Goal: Information Seeking & Learning: Check status

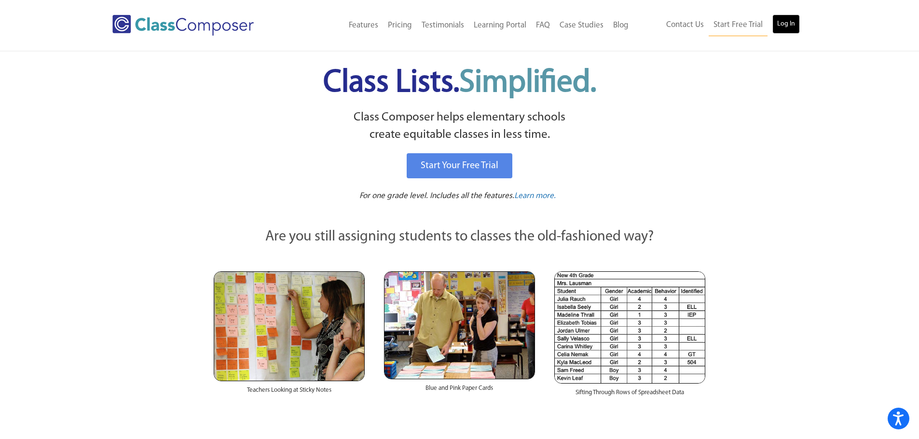
click at [792, 24] on link "Log In" at bounding box center [785, 23] width 27 height 19
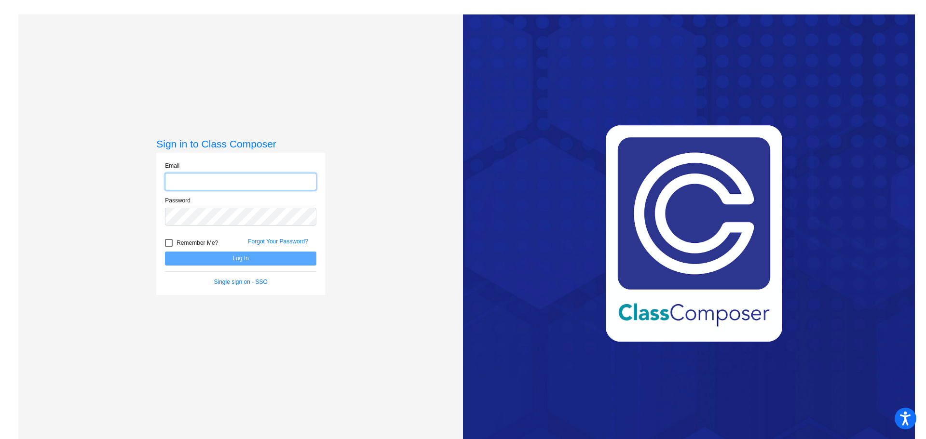
type input "[PERSON_NAME][EMAIL_ADDRESS][DOMAIN_NAME]"
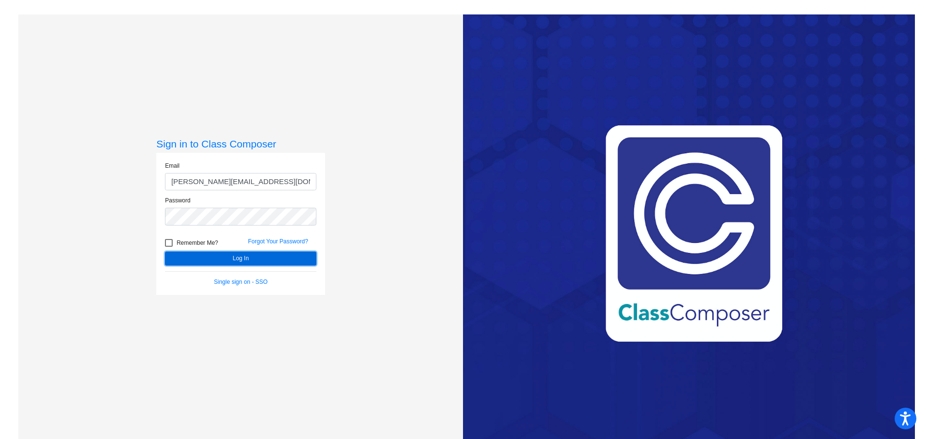
click at [244, 257] on button "Log In" at bounding box center [240, 259] width 151 height 14
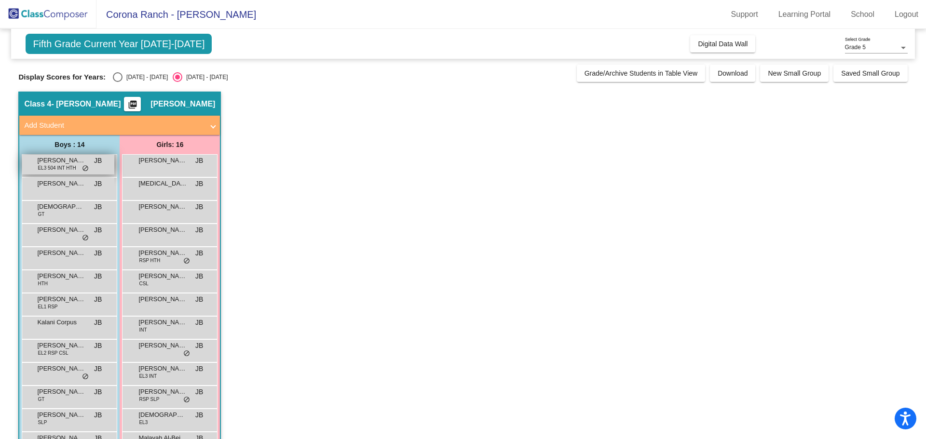
click at [49, 165] on span "EL3 504 INT HTH" at bounding box center [57, 167] width 38 height 7
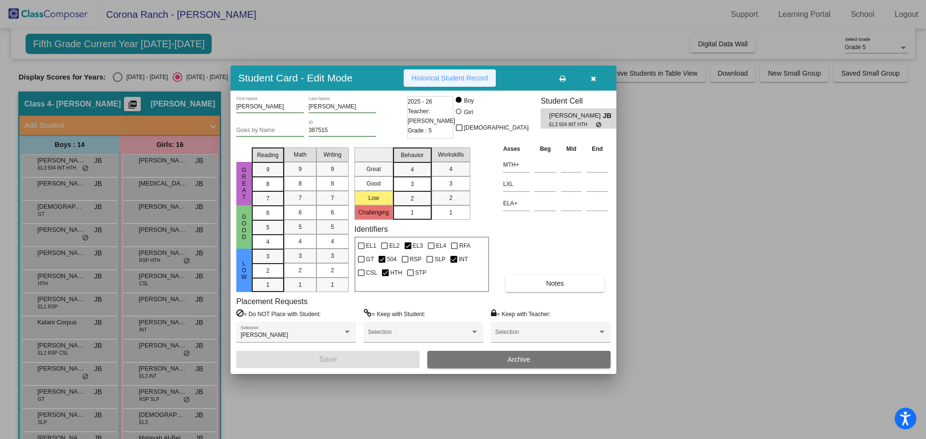
click at [463, 77] on span "Historical Student Record" at bounding box center [449, 78] width 77 height 8
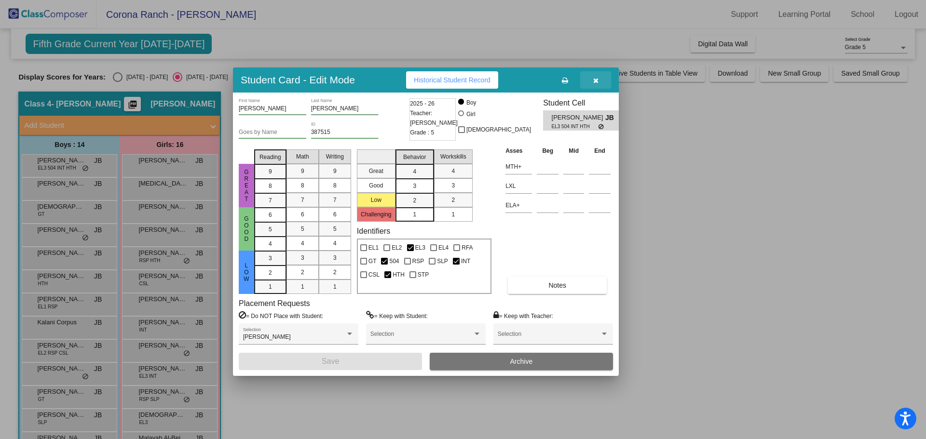
drag, startPoint x: 589, startPoint y: 72, endPoint x: 593, endPoint y: 76, distance: 5.8
click at [593, 76] on button "button" at bounding box center [595, 79] width 31 height 17
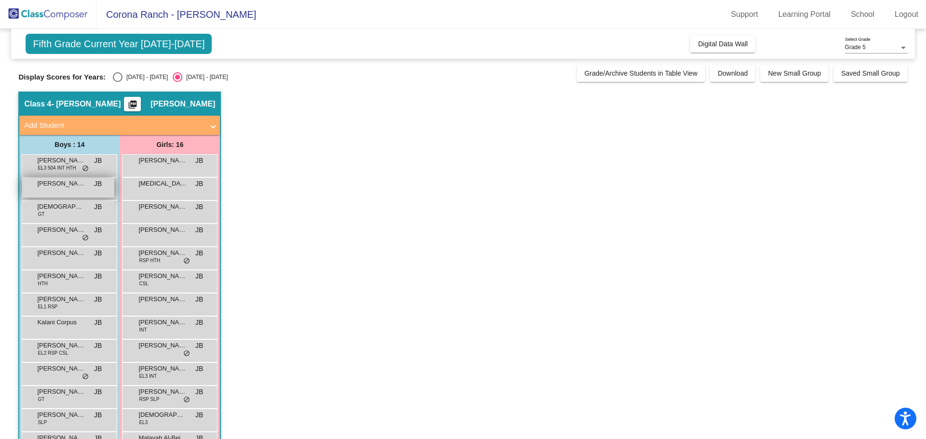
click at [64, 191] on div "[PERSON_NAME] JB lock do_not_disturb_alt" at bounding box center [68, 188] width 92 height 20
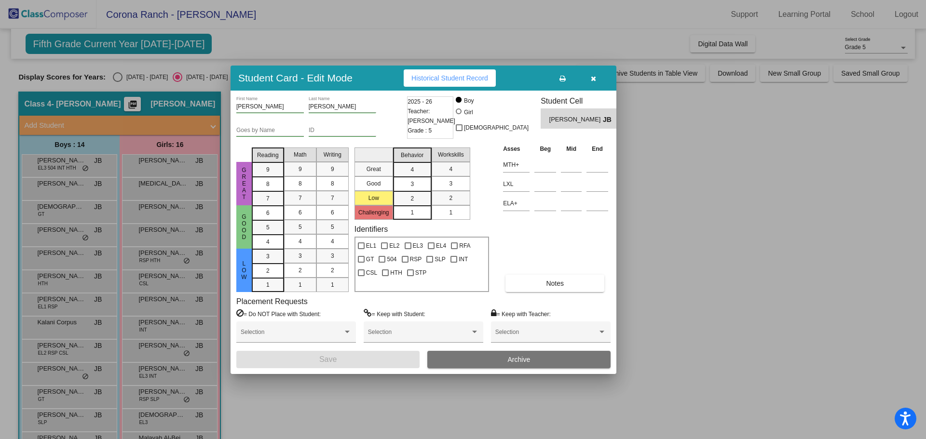
click at [463, 72] on button "Historical Student Record" at bounding box center [450, 77] width 92 height 17
click at [589, 75] on button "button" at bounding box center [593, 77] width 31 height 17
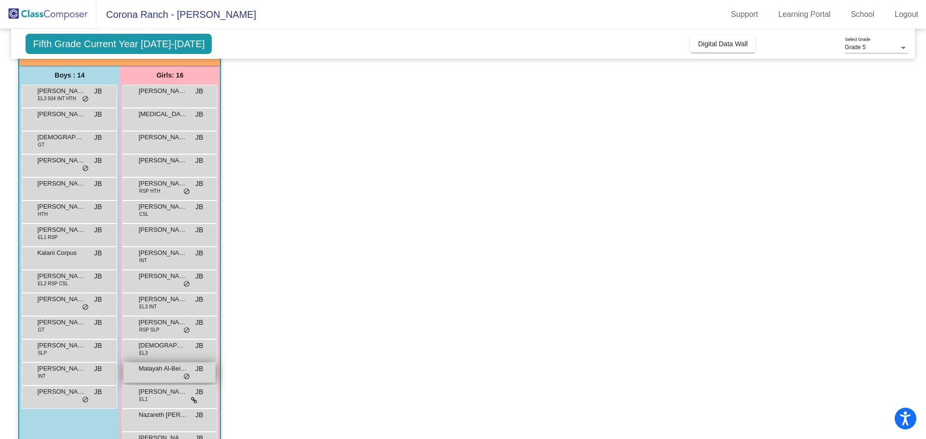
scroll to position [53, 0]
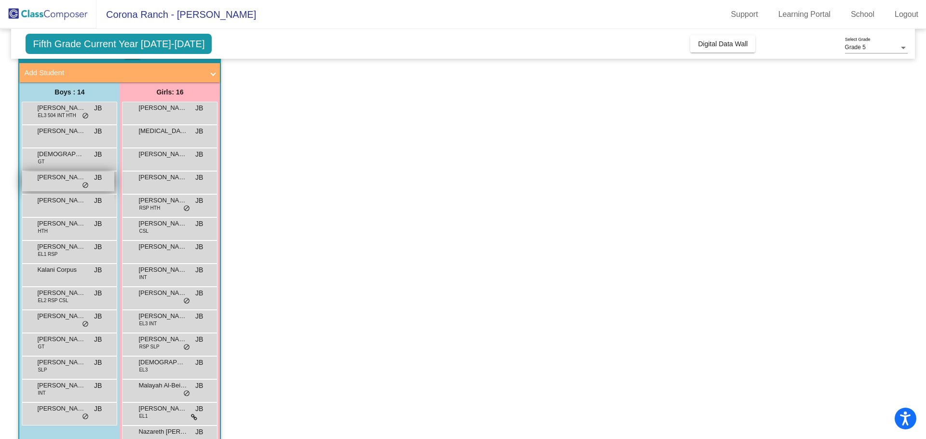
click at [72, 182] on span "[PERSON_NAME]" at bounding box center [61, 178] width 48 height 10
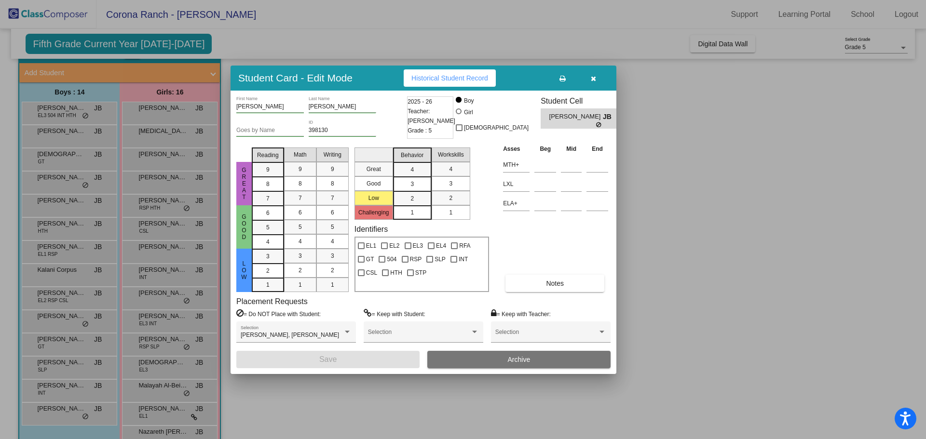
click at [461, 76] on span "Historical Student Record" at bounding box center [449, 78] width 77 height 8
click at [598, 77] on button "button" at bounding box center [593, 77] width 31 height 17
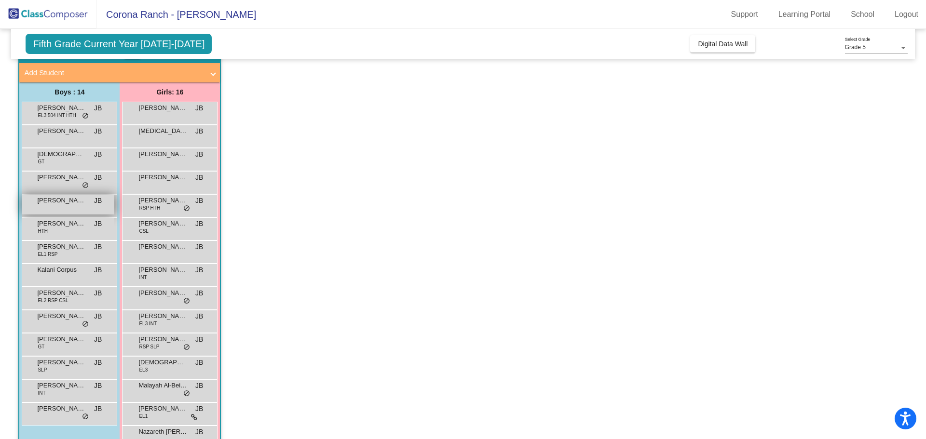
click at [57, 205] on div "[PERSON_NAME] JB lock do_not_disturb_alt" at bounding box center [68, 205] width 92 height 20
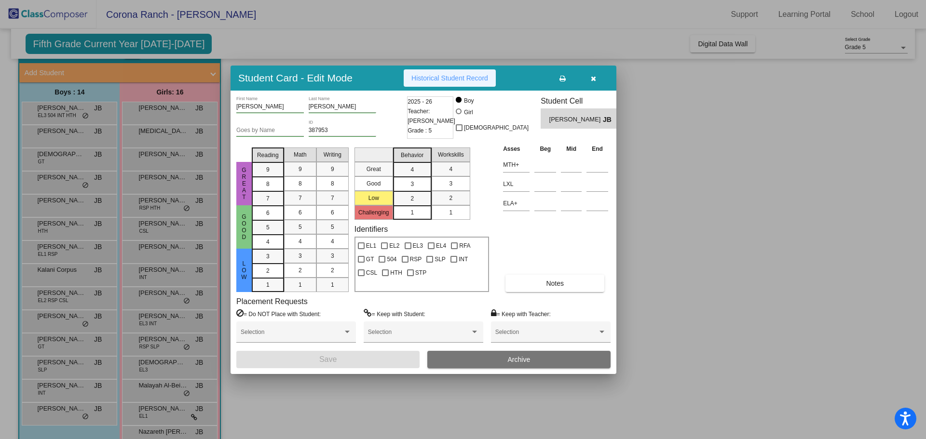
click at [452, 82] on span "Historical Student Record" at bounding box center [449, 78] width 77 height 8
click at [592, 78] on icon "button" at bounding box center [593, 78] width 5 height 7
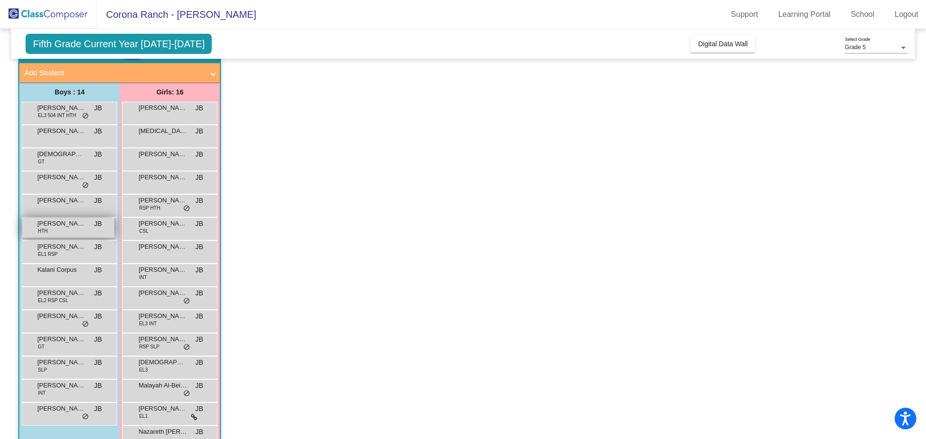
click at [51, 231] on div "Jaxin [PERSON_NAME] HTH JB lock do_not_disturb_alt" at bounding box center [68, 228] width 92 height 20
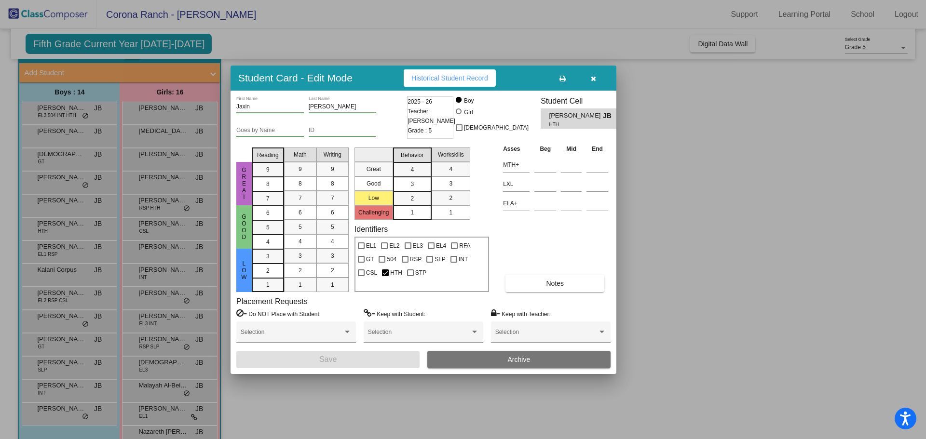
click at [441, 72] on button "Historical Student Record" at bounding box center [450, 77] width 92 height 17
click at [593, 80] on icon "button" at bounding box center [593, 78] width 5 height 7
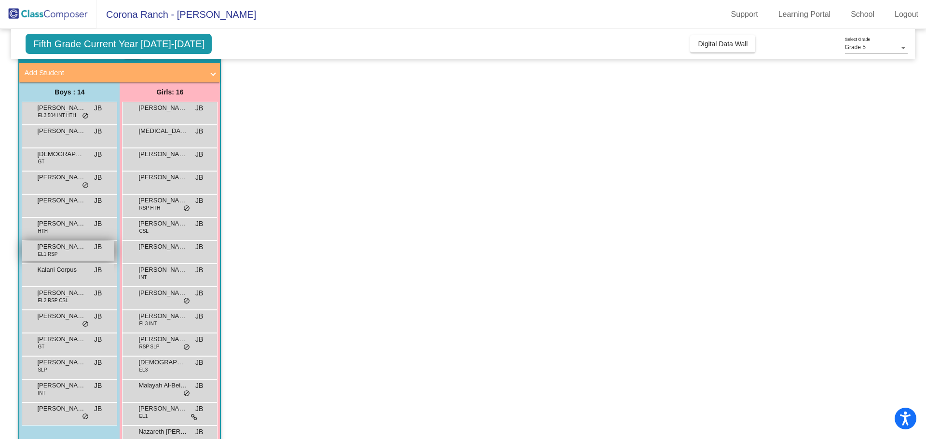
click at [51, 244] on span "[PERSON_NAME]" at bounding box center [61, 247] width 48 height 10
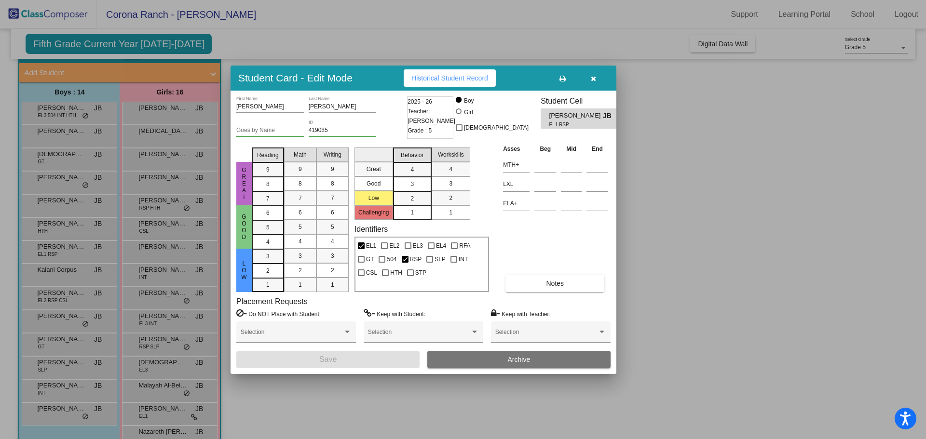
click at [445, 76] on span "Historical Student Record" at bounding box center [449, 78] width 77 height 8
click at [596, 76] on icon "button" at bounding box center [593, 78] width 5 height 7
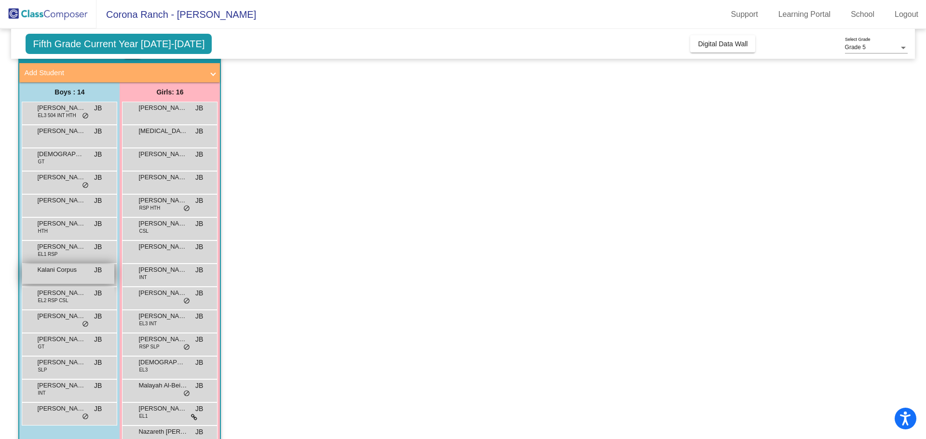
click at [68, 276] on div "Kalani Corpus JB lock do_not_disturb_alt" at bounding box center [68, 274] width 92 height 20
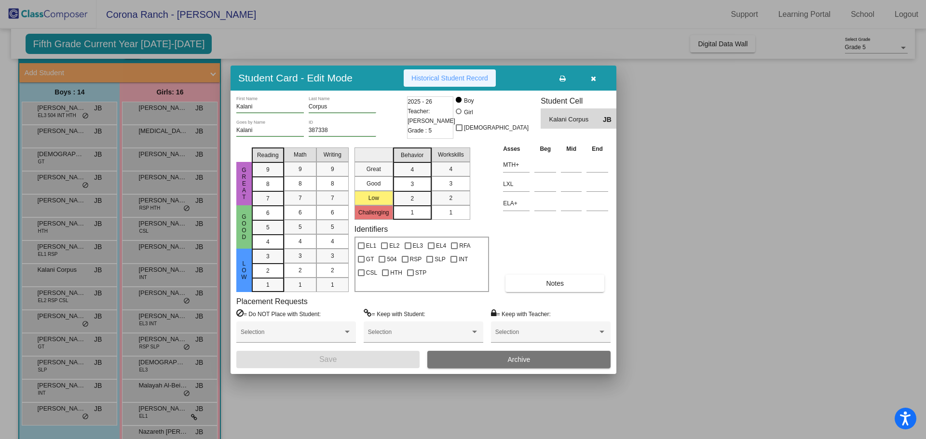
click at [442, 72] on button "Historical Student Record" at bounding box center [450, 77] width 92 height 17
click at [593, 78] on icon "button" at bounding box center [593, 78] width 5 height 7
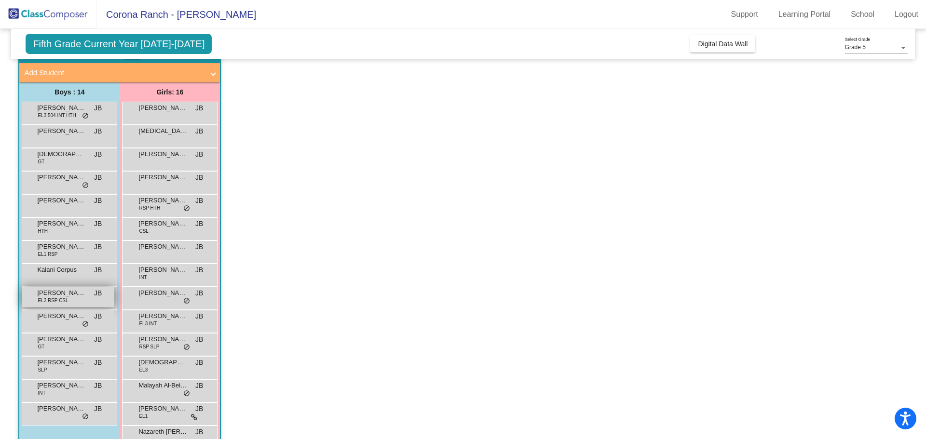
click at [57, 297] on span "EL2 RSP CSL" at bounding box center [53, 300] width 30 height 7
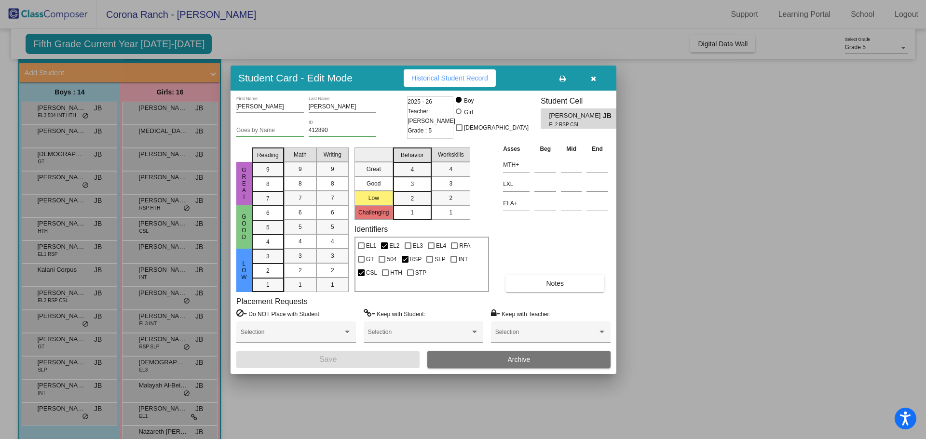
click at [436, 70] on button "Historical Student Record" at bounding box center [450, 77] width 92 height 17
click at [591, 75] on icon "button" at bounding box center [593, 78] width 5 height 7
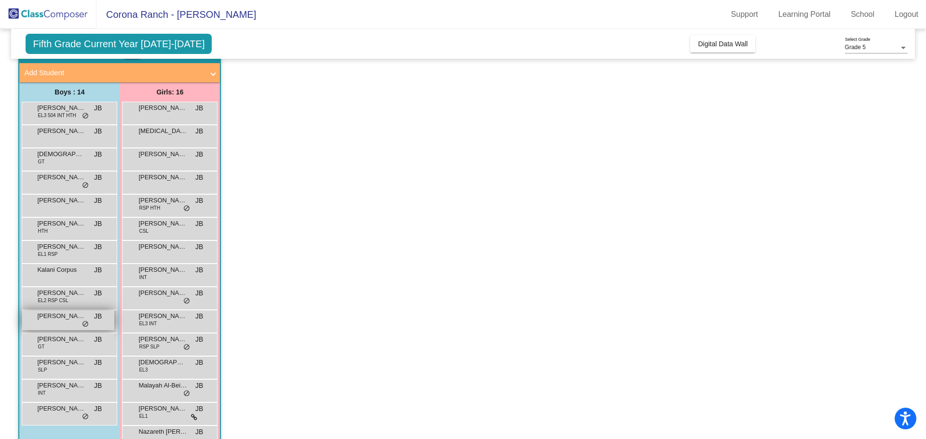
click at [68, 323] on div "[PERSON_NAME] JB lock do_not_disturb_alt" at bounding box center [68, 321] width 92 height 20
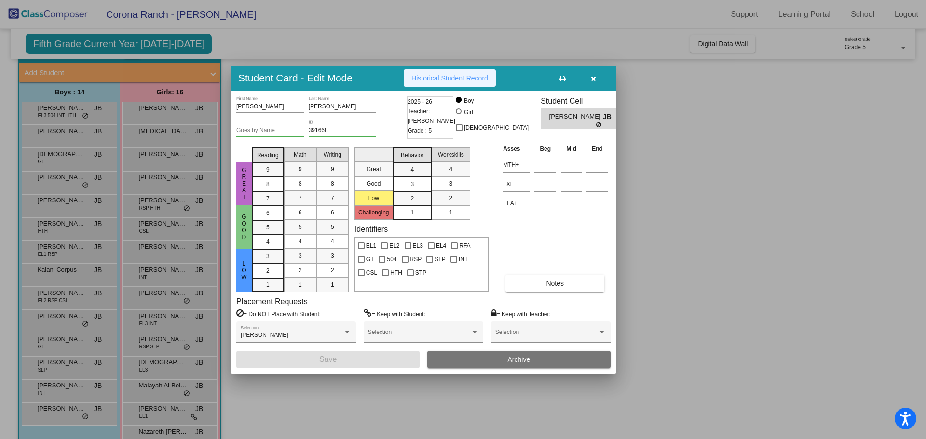
click at [441, 70] on button "Historical Student Record" at bounding box center [450, 77] width 92 height 17
click at [593, 78] on icon "button" at bounding box center [593, 78] width 5 height 7
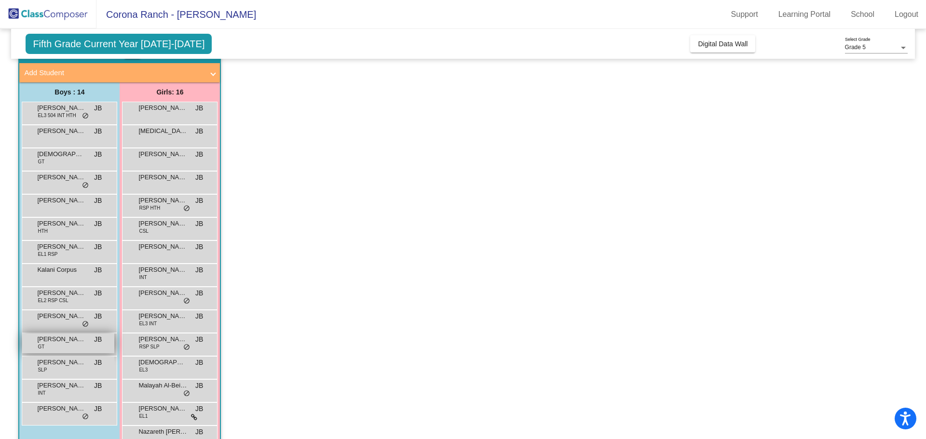
click at [52, 341] on span "[PERSON_NAME]" at bounding box center [61, 340] width 48 height 10
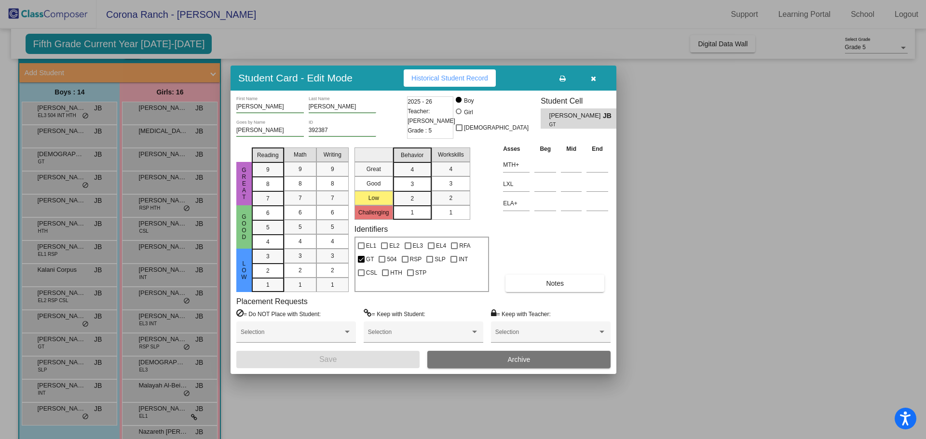
click at [454, 75] on span "Historical Student Record" at bounding box center [449, 78] width 77 height 8
click at [599, 75] on button "button" at bounding box center [593, 77] width 31 height 17
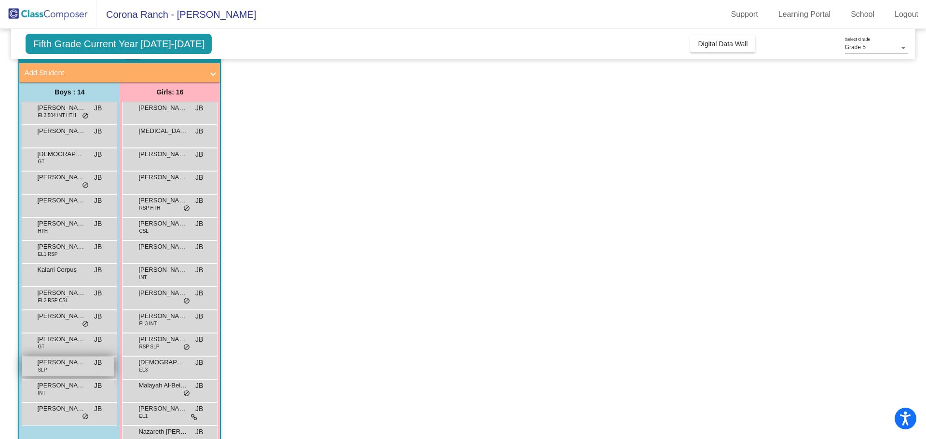
click at [61, 368] on div "[PERSON_NAME] SLP JB lock do_not_disturb_alt" at bounding box center [68, 367] width 92 height 20
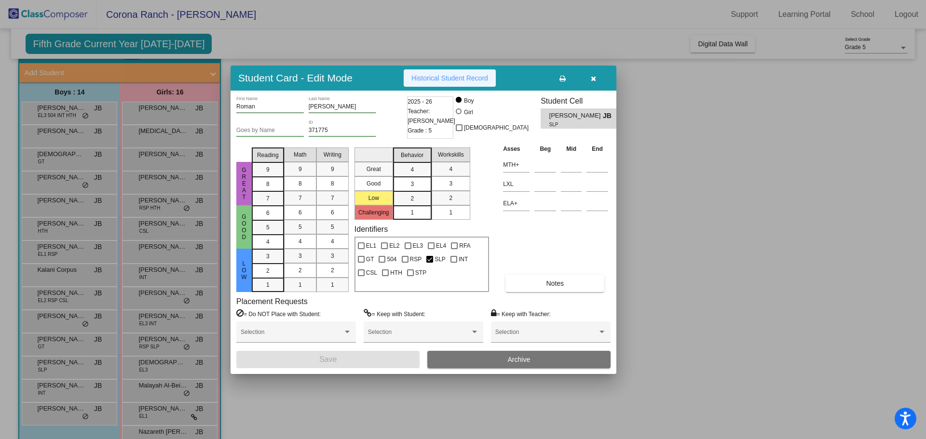
click at [440, 78] on span "Historical Student Record" at bounding box center [449, 78] width 77 height 8
click at [590, 76] on button "button" at bounding box center [593, 77] width 31 height 17
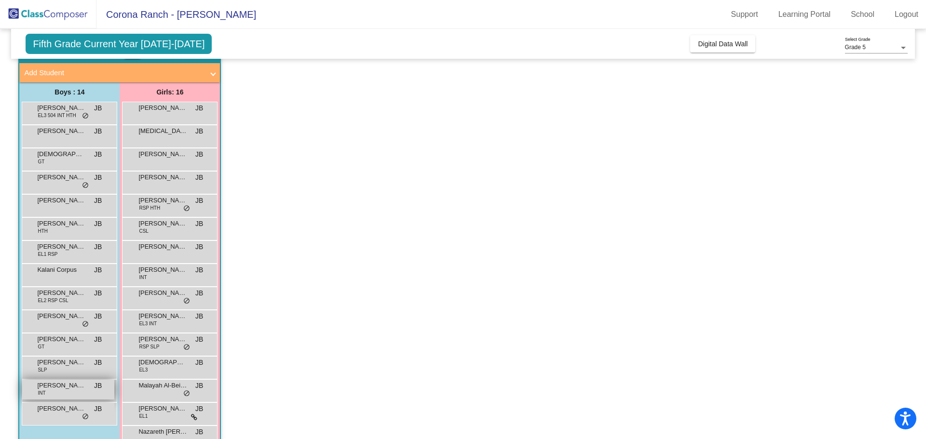
click at [66, 388] on span "[PERSON_NAME]" at bounding box center [61, 386] width 48 height 10
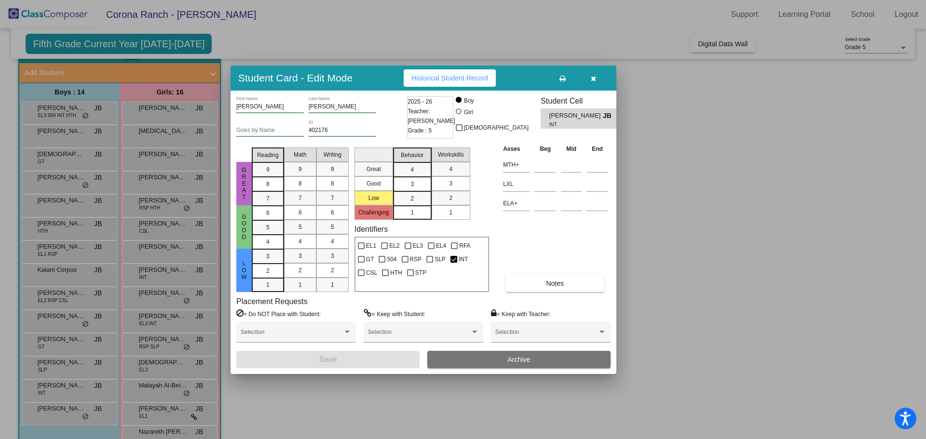
click at [440, 81] on span "Historical Student Record" at bounding box center [449, 78] width 77 height 8
click at [595, 80] on icon "button" at bounding box center [593, 78] width 5 height 7
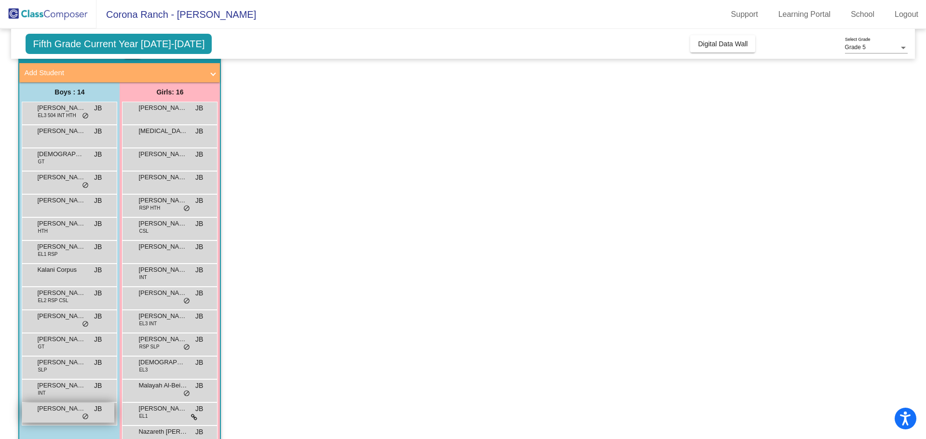
click at [60, 414] on div "[PERSON_NAME] JB lock do_not_disturb_alt" at bounding box center [68, 413] width 92 height 20
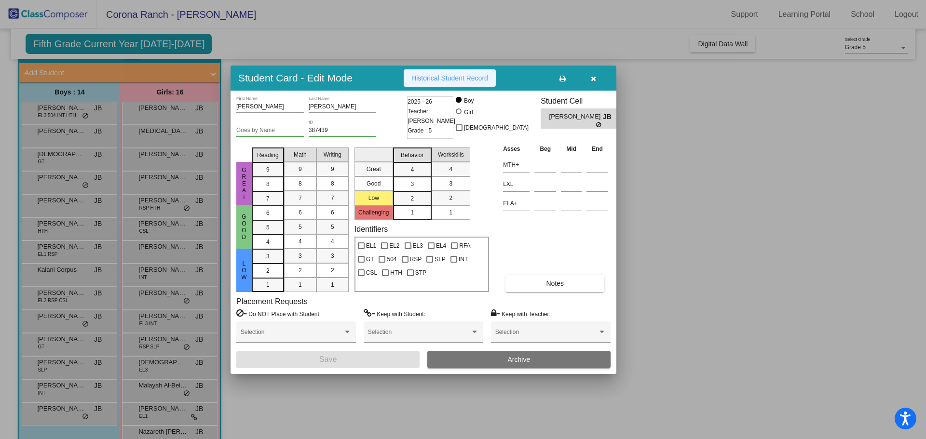
click at [428, 74] on span "Historical Student Record" at bounding box center [449, 78] width 77 height 8
click at [592, 73] on button "button" at bounding box center [593, 77] width 31 height 17
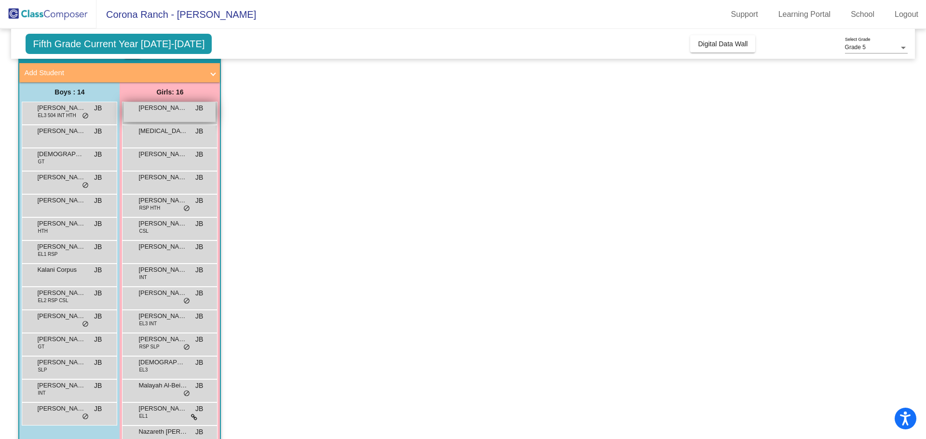
click at [153, 115] on div "[PERSON_NAME] JB lock do_not_disturb_alt" at bounding box center [169, 112] width 92 height 20
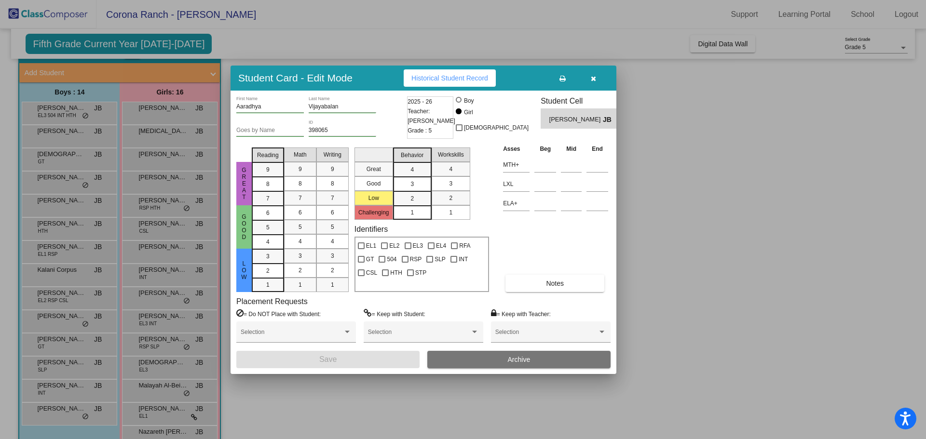
click at [454, 79] on span "Historical Student Record" at bounding box center [449, 78] width 77 height 8
click at [588, 76] on button "button" at bounding box center [593, 77] width 31 height 17
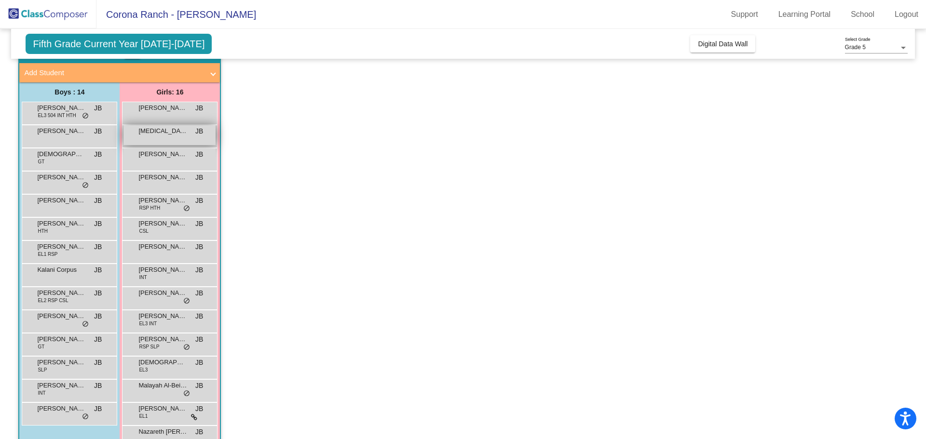
click at [177, 132] on span "[MEDICAL_DATA][PERSON_NAME]" at bounding box center [162, 131] width 48 height 10
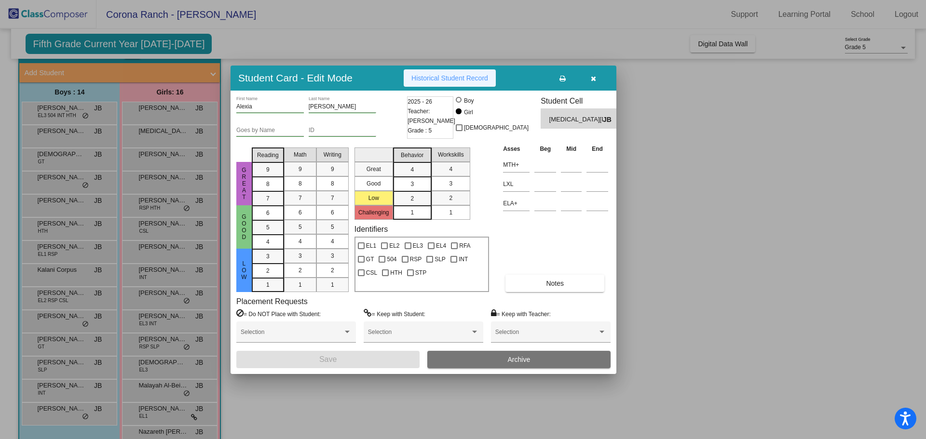
click at [463, 69] on button "Historical Student Record" at bounding box center [450, 77] width 92 height 17
click at [589, 79] on button "button" at bounding box center [593, 77] width 31 height 17
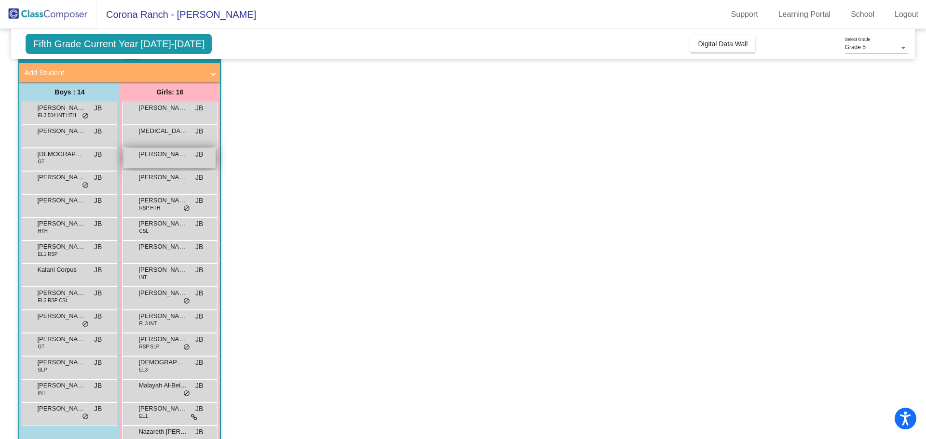
click at [159, 154] on span "[PERSON_NAME]" at bounding box center [162, 155] width 48 height 10
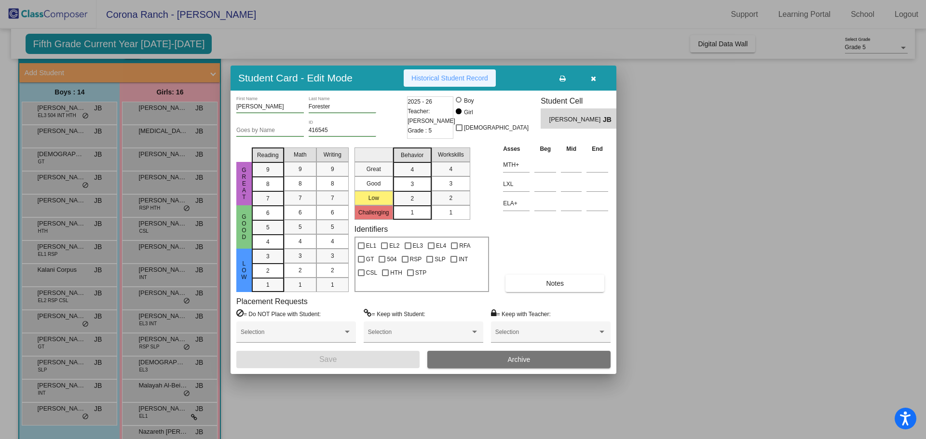
click at [454, 72] on button "Historical Student Record" at bounding box center [450, 77] width 92 height 17
click at [595, 78] on icon "button" at bounding box center [593, 78] width 5 height 7
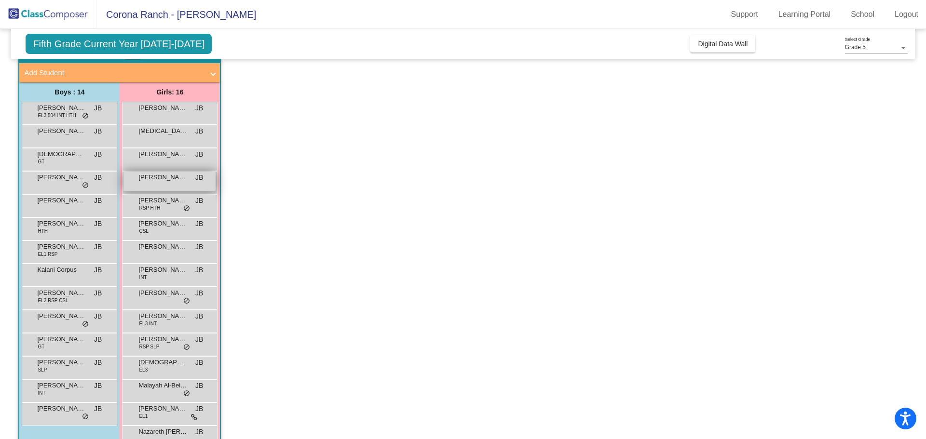
click at [162, 183] on div "Autumn [PERSON_NAME] lock do_not_disturb_alt" at bounding box center [169, 182] width 92 height 20
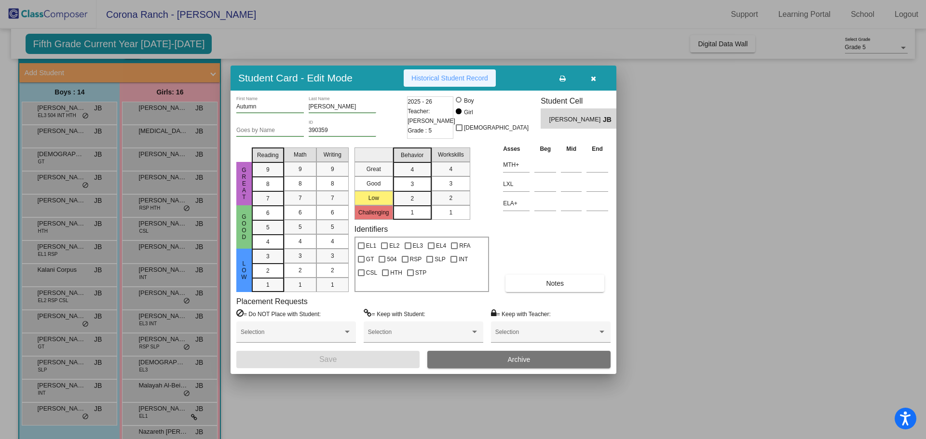
click at [441, 84] on button "Historical Student Record" at bounding box center [450, 77] width 92 height 17
click at [594, 81] on icon "button" at bounding box center [593, 78] width 5 height 7
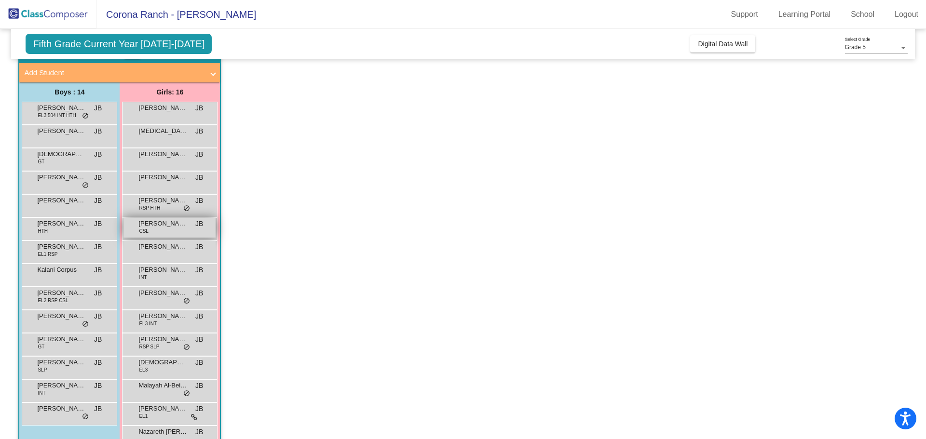
click at [156, 223] on span "[PERSON_NAME]" at bounding box center [162, 224] width 48 height 10
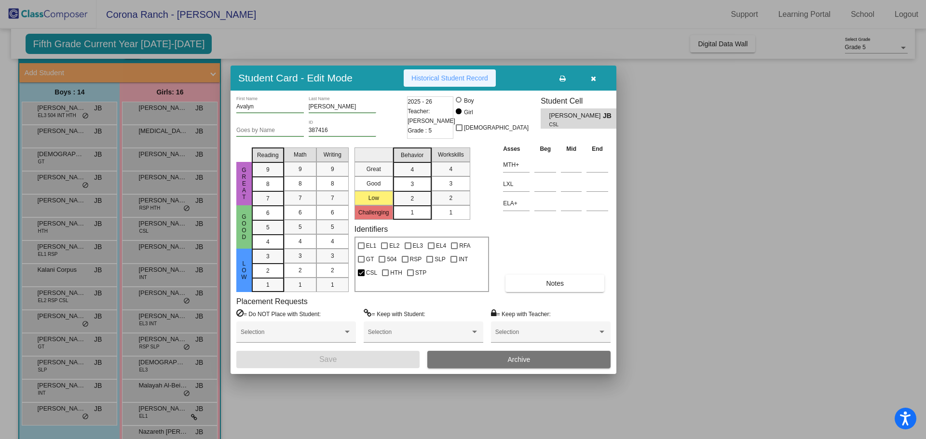
click at [460, 79] on span "Historical Student Record" at bounding box center [449, 78] width 77 height 8
click at [589, 82] on button "button" at bounding box center [593, 77] width 31 height 17
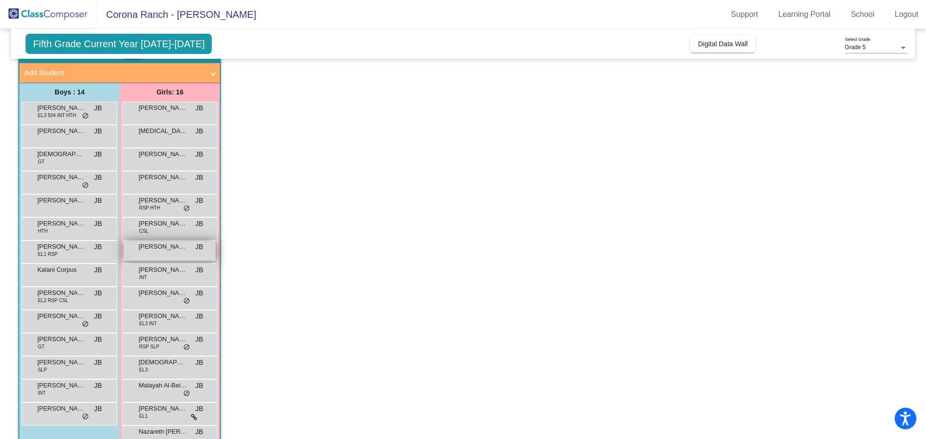
click at [168, 256] on div "Faith [PERSON_NAME] lock do_not_disturb_alt" at bounding box center [169, 251] width 92 height 20
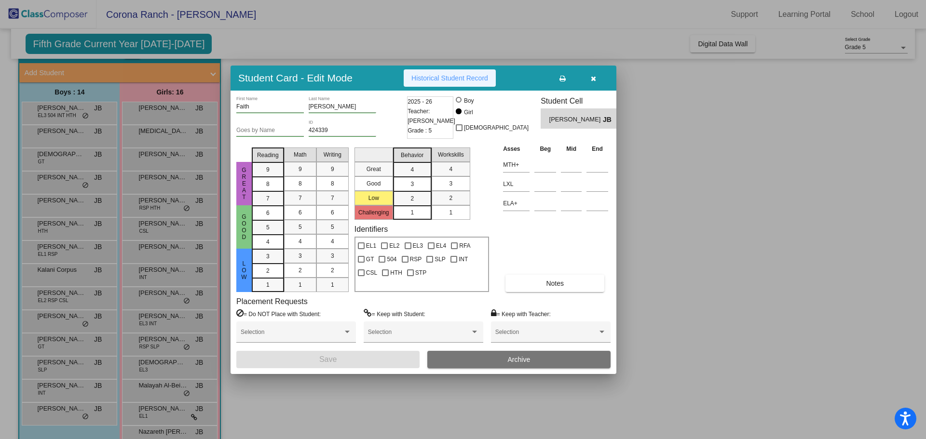
click at [452, 72] on button "Historical Student Record" at bounding box center [450, 77] width 92 height 17
click at [592, 82] on icon "button" at bounding box center [593, 78] width 5 height 7
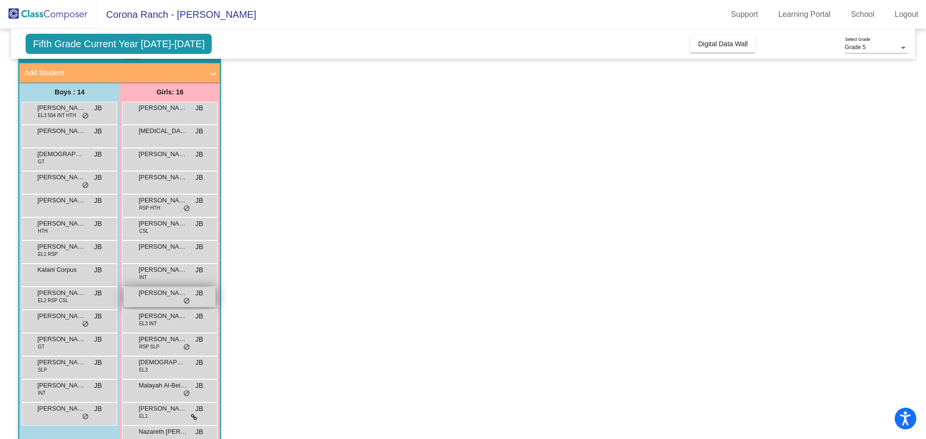
click at [167, 296] on span "[PERSON_NAME]" at bounding box center [162, 293] width 48 height 10
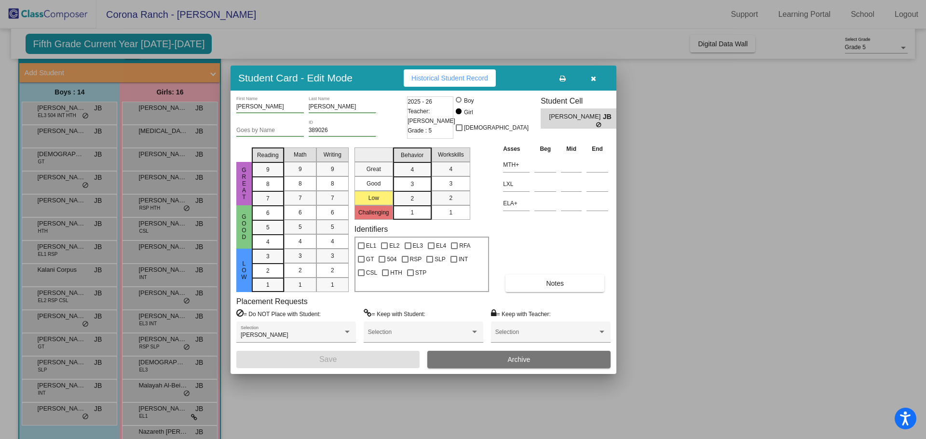
click at [596, 123] on icon at bounding box center [599, 125] width 6 height 6
click at [452, 81] on span "Historical Student Record" at bounding box center [449, 78] width 77 height 8
click at [594, 83] on button "button" at bounding box center [593, 77] width 31 height 17
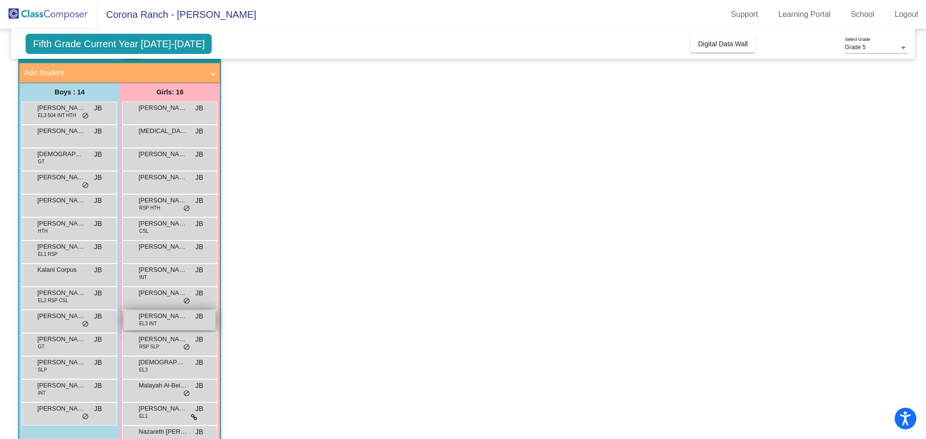
click at [181, 324] on div "[PERSON_NAME] EL3 INT JB lock do_not_disturb_alt" at bounding box center [169, 321] width 92 height 20
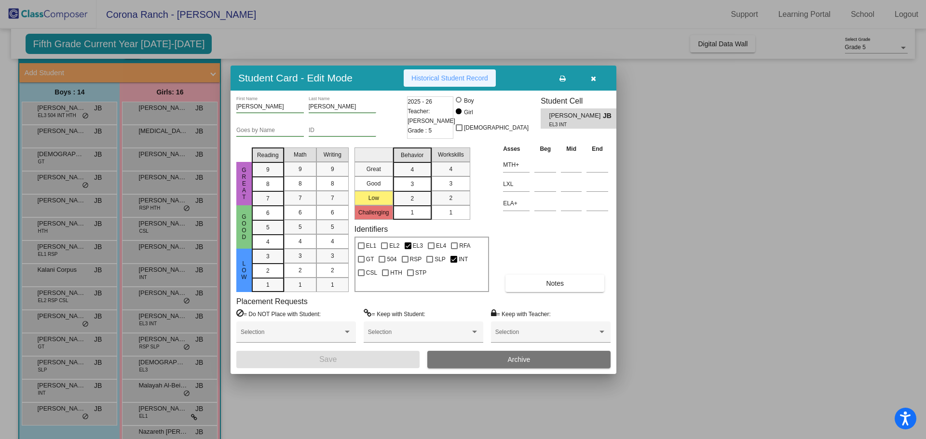
click at [460, 82] on button "Historical Student Record" at bounding box center [450, 77] width 92 height 17
click at [598, 82] on button "button" at bounding box center [593, 77] width 31 height 17
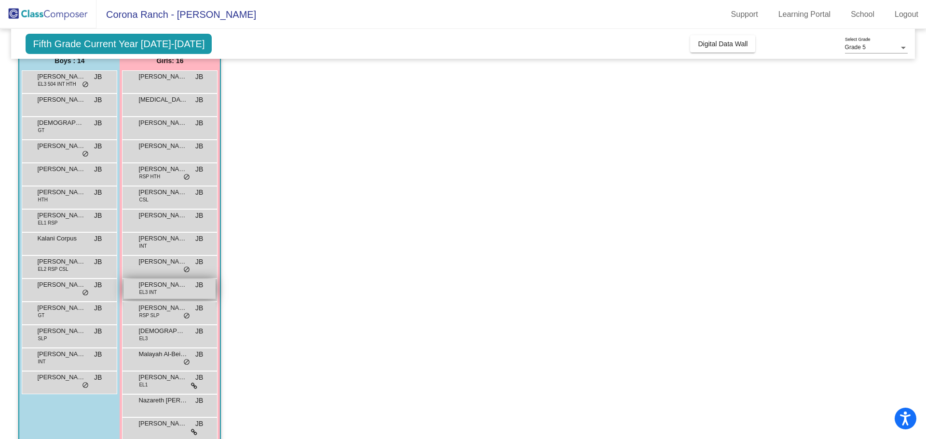
scroll to position [101, 0]
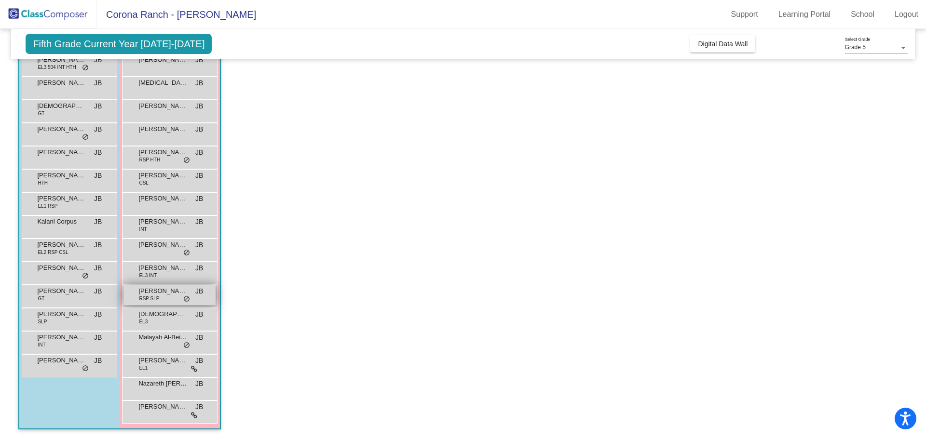
click at [169, 300] on div "[PERSON_NAME] RSP SLP JB lock do_not_disturb_alt" at bounding box center [169, 296] width 92 height 20
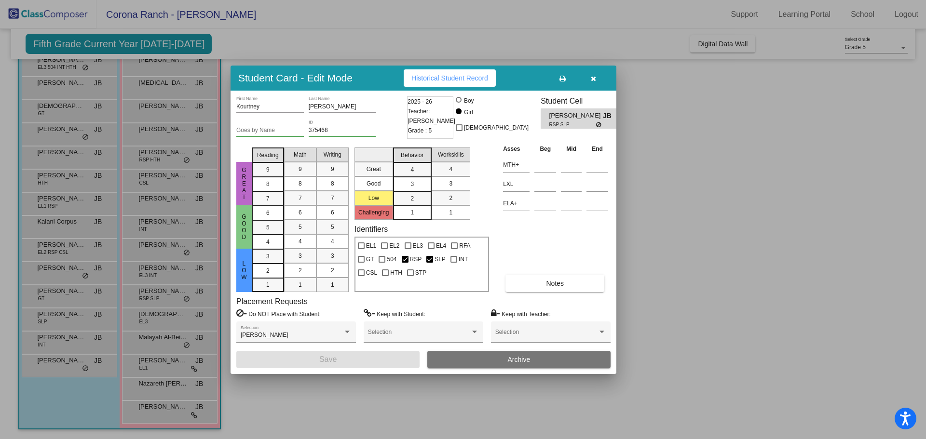
click at [439, 67] on div "Student Card - Edit Mode Historical Student Record" at bounding box center [424, 78] width 386 height 25
click at [440, 75] on span "Historical Student Record" at bounding box center [449, 78] width 77 height 8
click at [595, 82] on icon "button" at bounding box center [593, 78] width 5 height 7
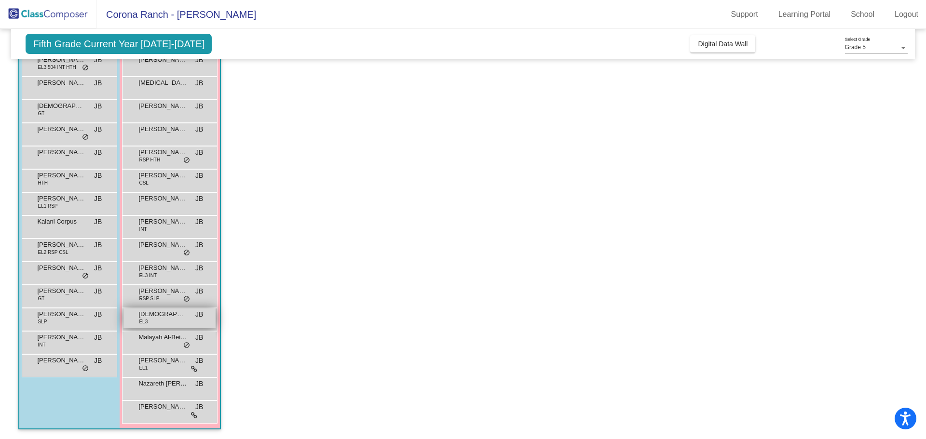
click at [161, 322] on div "[DEMOGRAPHIC_DATA][PERSON_NAME] EL3 JB lock do_not_disturb_alt" at bounding box center [169, 319] width 92 height 20
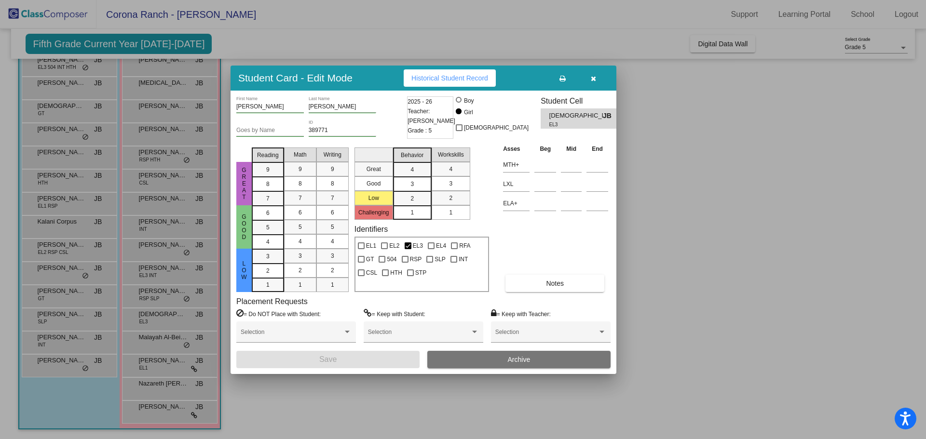
click at [457, 82] on span "Historical Student Record" at bounding box center [449, 78] width 77 height 8
click at [593, 78] on icon "button" at bounding box center [593, 78] width 5 height 7
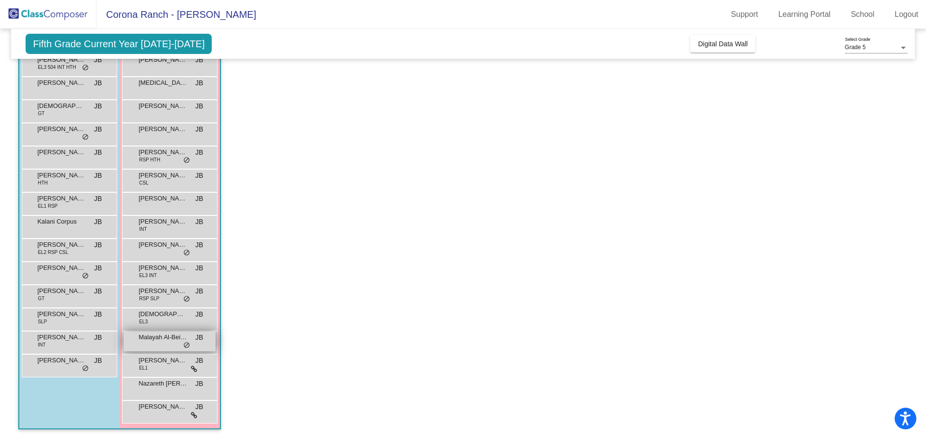
click at [169, 340] on span "Malayah Al-Beitawi" at bounding box center [162, 338] width 48 height 10
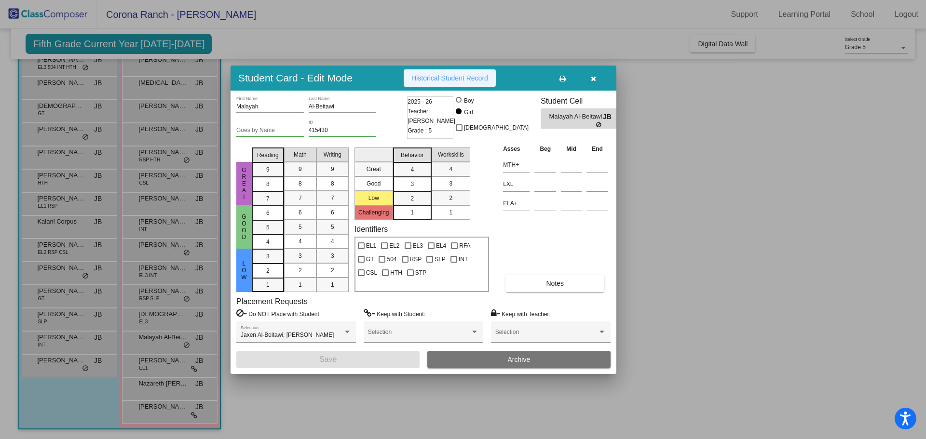
click at [434, 75] on span "Historical Student Record" at bounding box center [449, 78] width 77 height 8
click at [590, 82] on button "button" at bounding box center [593, 77] width 31 height 17
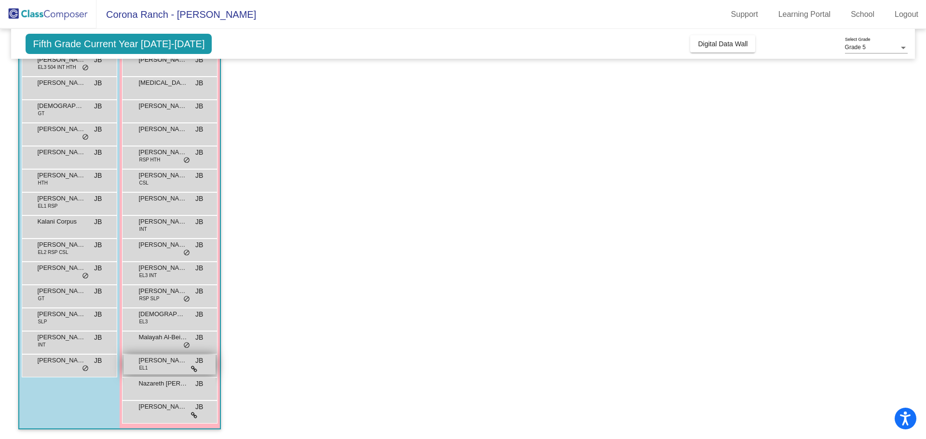
click at [164, 370] on div "[PERSON_NAME] EL1 JB lock do_not_disturb_alt" at bounding box center [169, 365] width 92 height 20
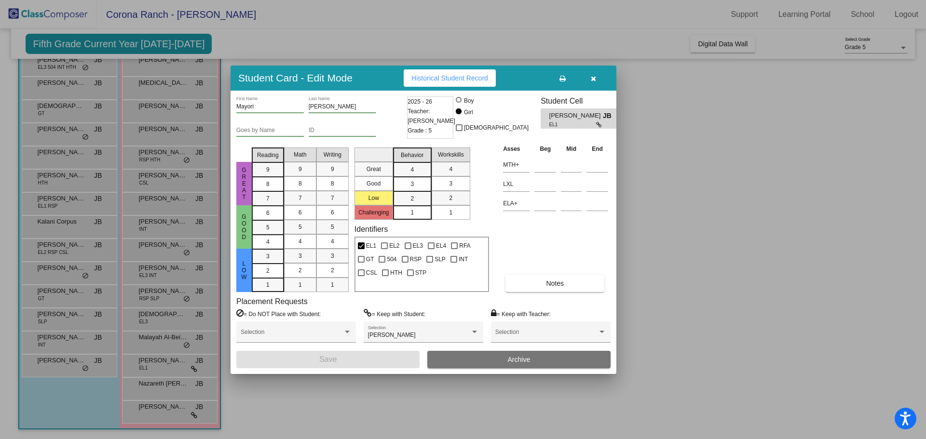
click at [460, 82] on span "Historical Student Record" at bounding box center [449, 78] width 77 height 8
click at [592, 75] on icon "button" at bounding box center [593, 78] width 5 height 7
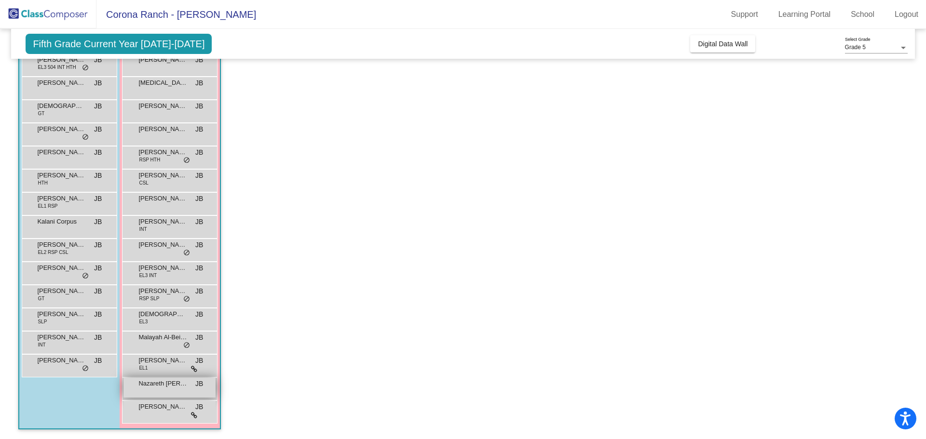
click at [153, 392] on div "Nazareth [PERSON_NAME] lock do_not_disturb_alt" at bounding box center [169, 388] width 92 height 20
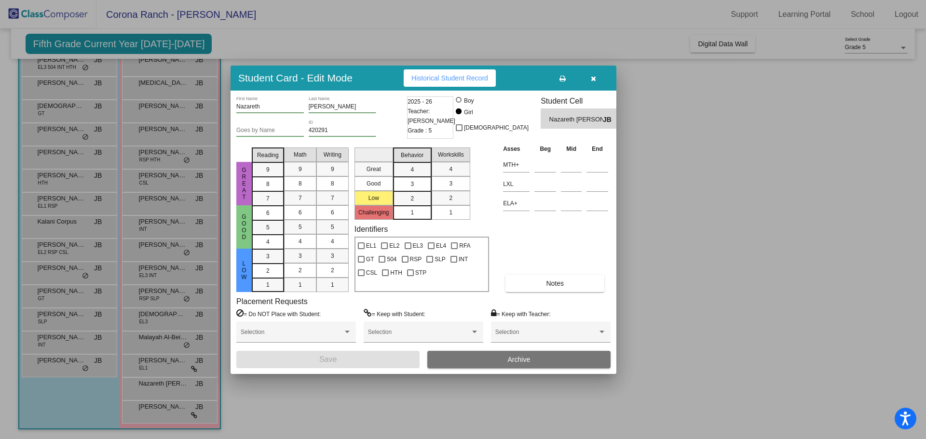
click at [445, 81] on span "Historical Student Record" at bounding box center [449, 78] width 77 height 8
click at [592, 75] on icon "button" at bounding box center [593, 78] width 5 height 7
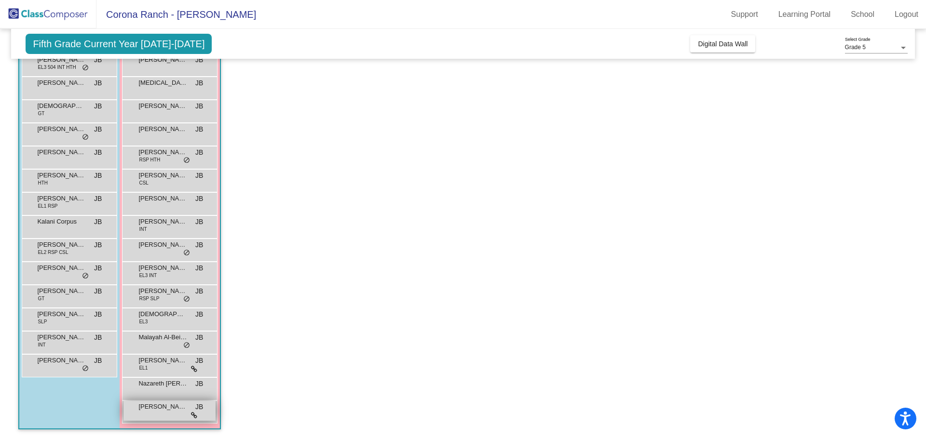
click at [165, 411] on span "[PERSON_NAME]" at bounding box center [162, 407] width 48 height 10
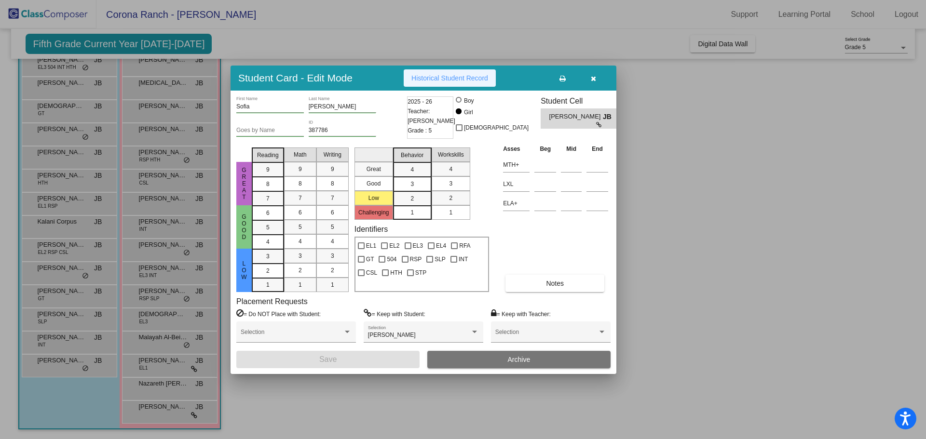
click at [455, 83] on button "Historical Student Record" at bounding box center [450, 77] width 92 height 17
click at [591, 85] on button "button" at bounding box center [593, 77] width 31 height 17
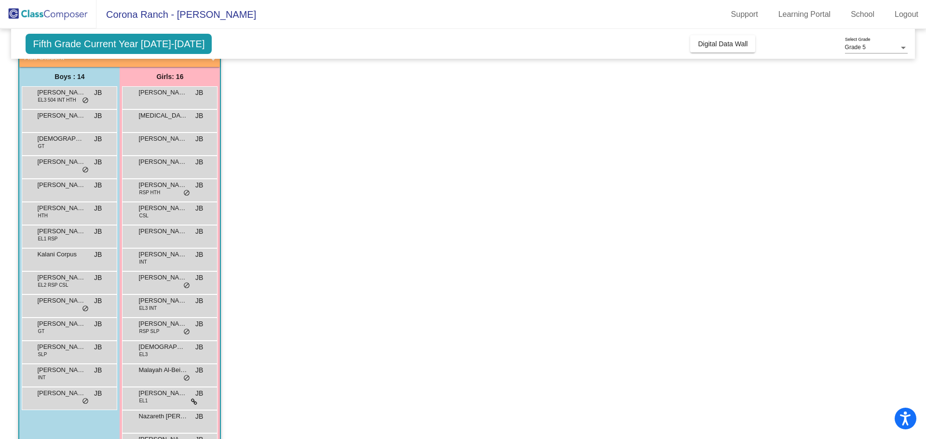
scroll to position [0, 0]
